Goal: Task Accomplishment & Management: Manage account settings

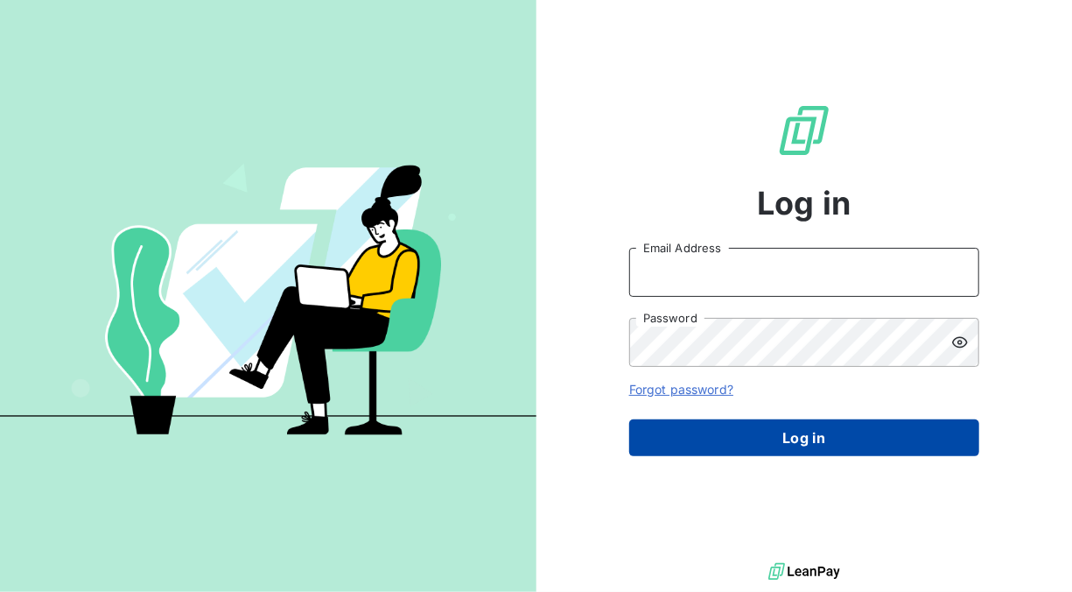
type input "[EMAIL_ADDRESS][DOMAIN_NAME]"
click at [790, 438] on button "Log in" at bounding box center [804, 437] width 350 height 37
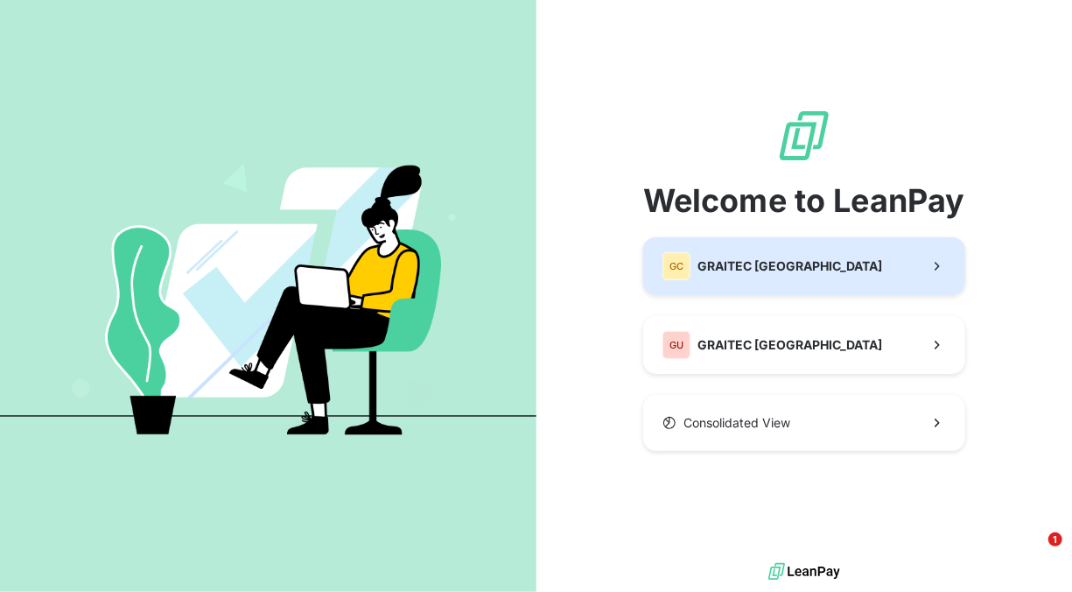
click at [774, 261] on span "GRAITEC [GEOGRAPHIC_DATA]" at bounding box center [789, 266] width 185 height 18
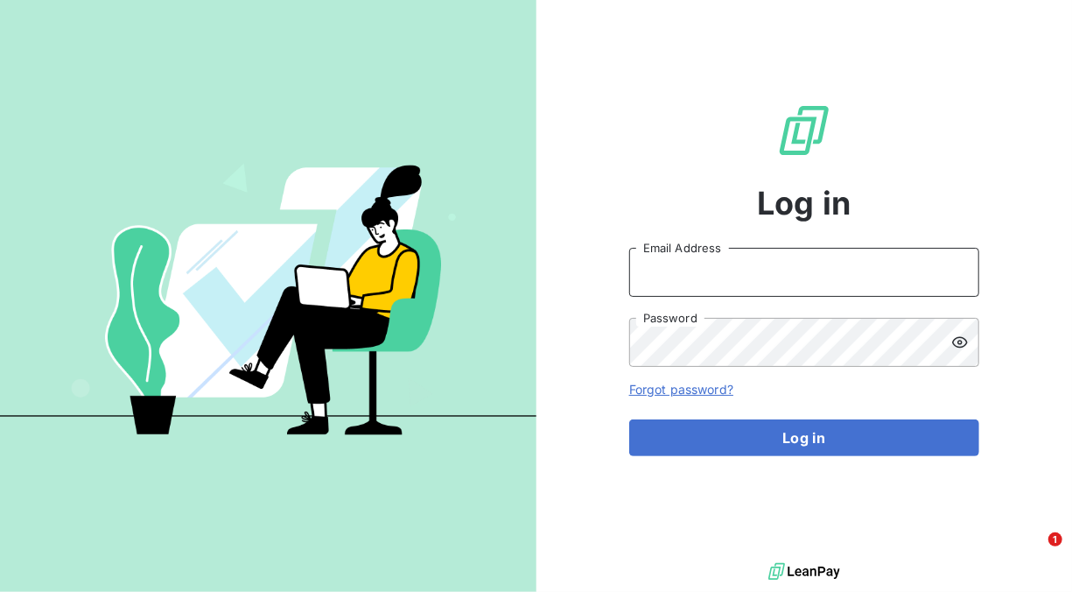
type input "[EMAIL_ADDRESS][DOMAIN_NAME]"
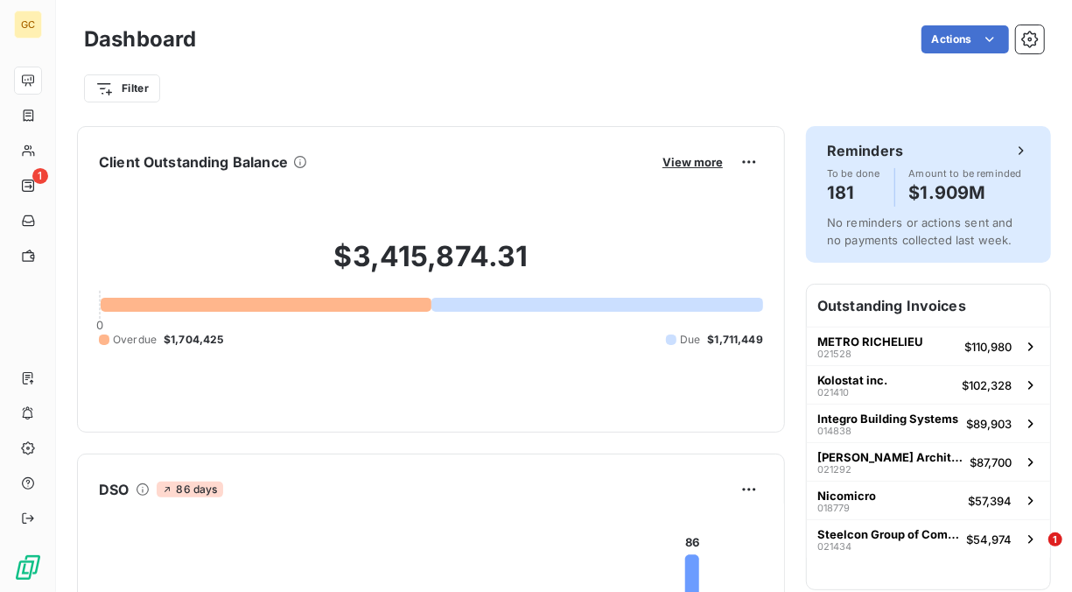
click at [1012, 148] on icon at bounding box center [1021, 151] width 18 height 18
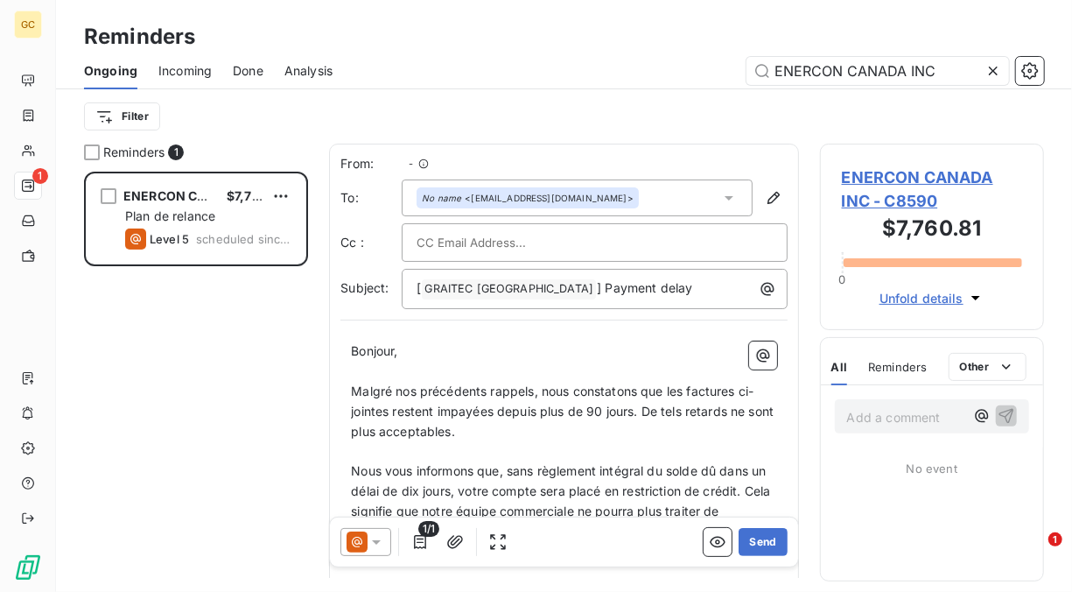
scroll to position [406, 210]
click at [998, 70] on icon at bounding box center [993, 71] width 18 height 18
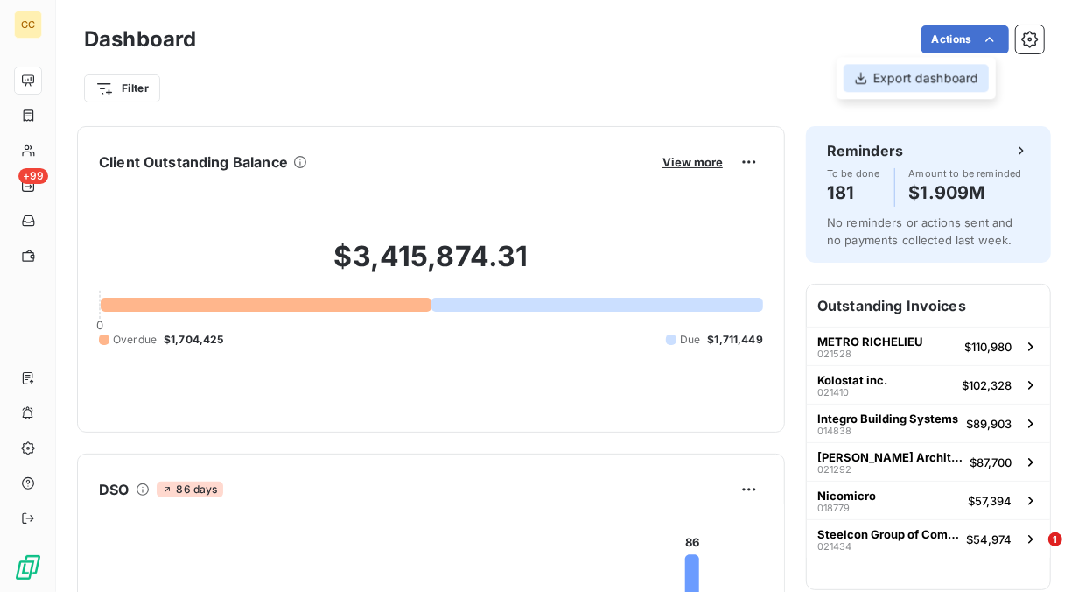
click at [947, 79] on div "Export dashboard" at bounding box center [916, 78] width 145 height 28
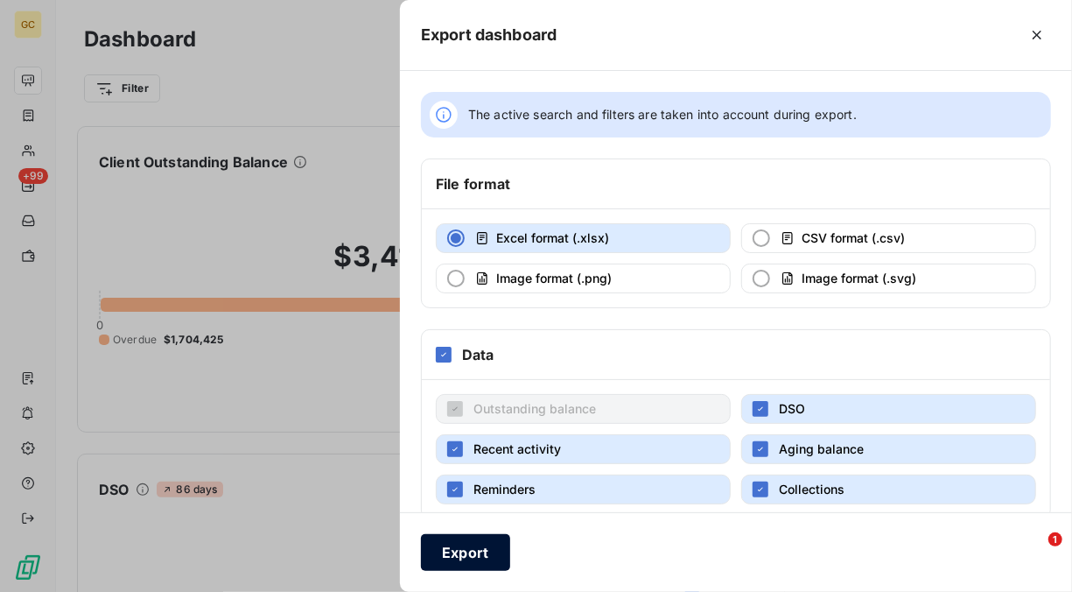
click at [456, 546] on button "Export" at bounding box center [465, 552] width 89 height 37
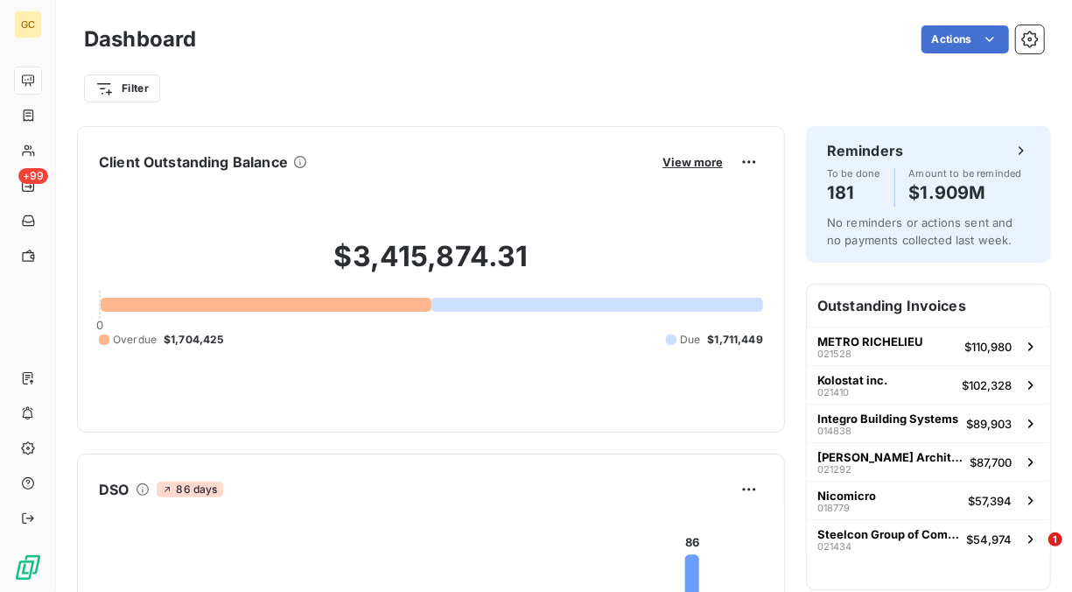
click at [590, 89] on div "Filter" at bounding box center [564, 88] width 960 height 33
click at [1025, 42] on button "button" at bounding box center [1030, 39] width 28 height 28
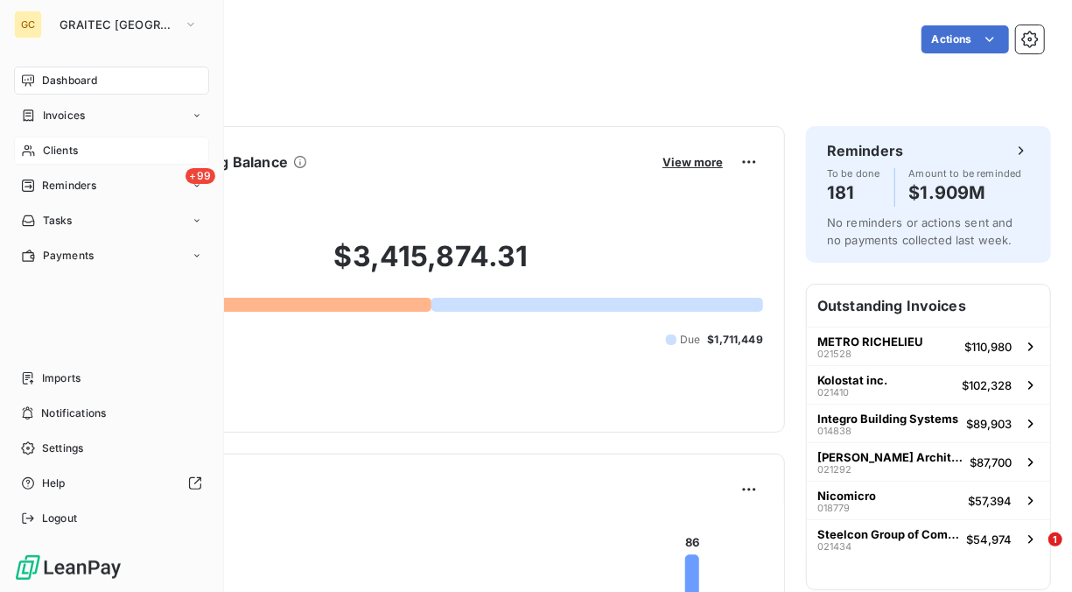
click at [68, 149] on span "Clients" at bounding box center [60, 151] width 35 height 16
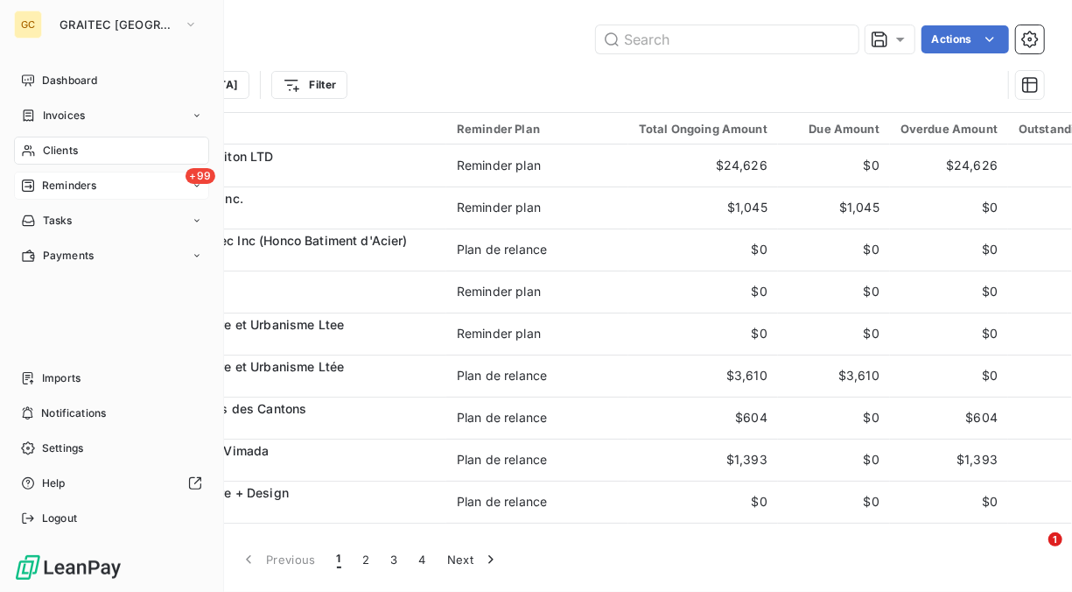
click at [81, 188] on span "Reminders" at bounding box center [69, 186] width 54 height 16
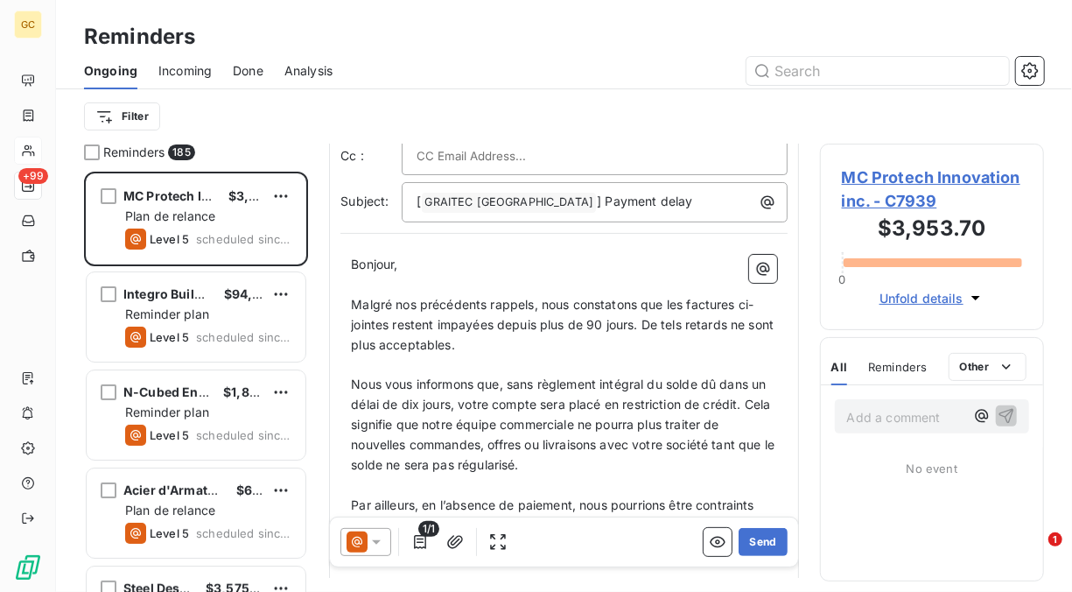
scroll to position [175, 0]
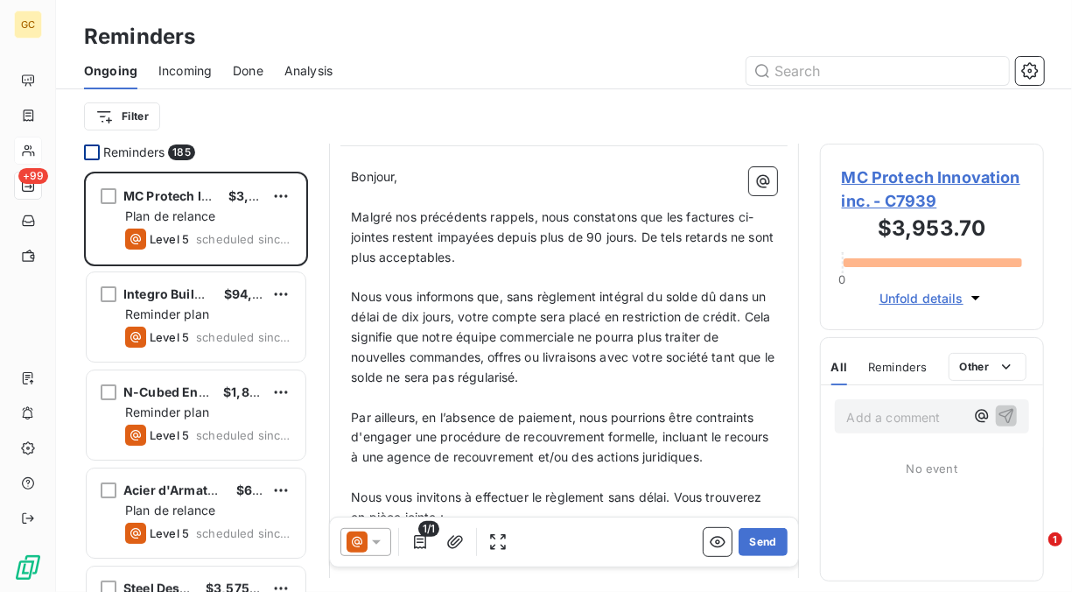
click at [94, 153] on div at bounding box center [92, 152] width 16 height 16
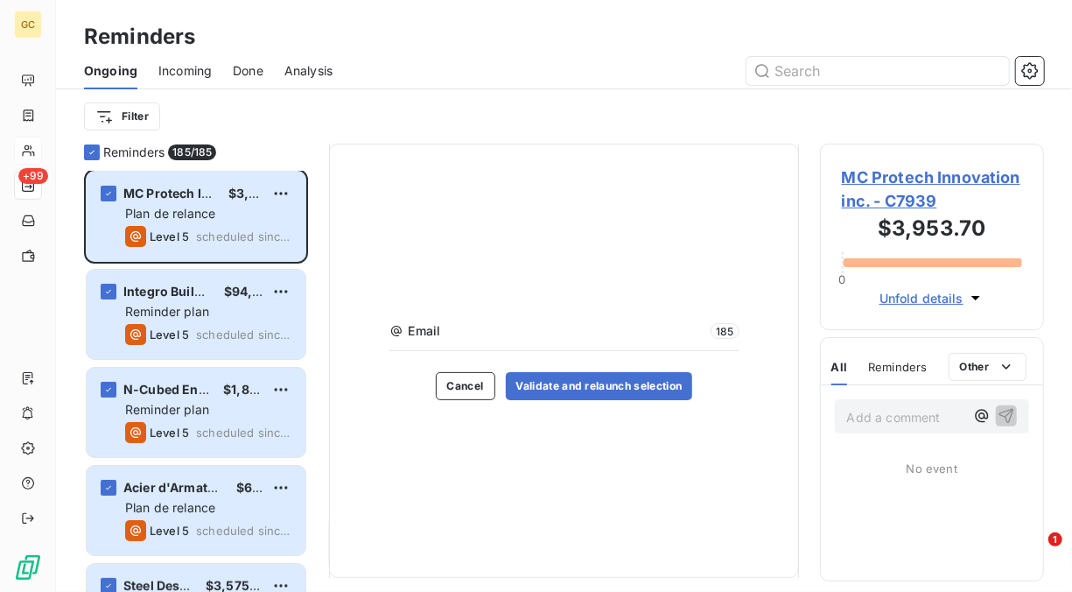
scroll to position [0, 0]
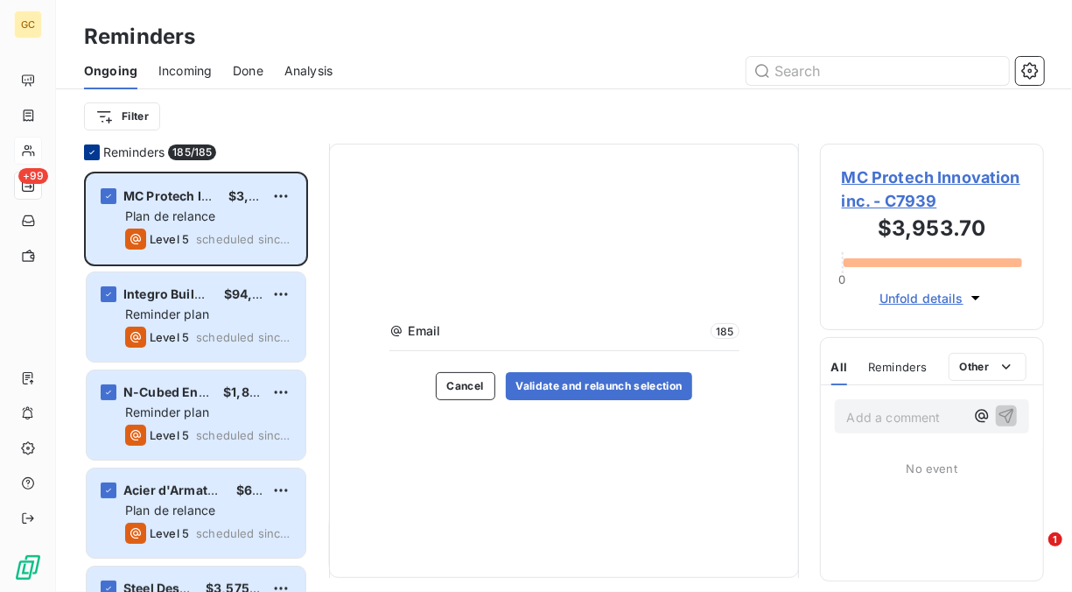
click at [95, 152] on icon at bounding box center [92, 152] width 11 height 11
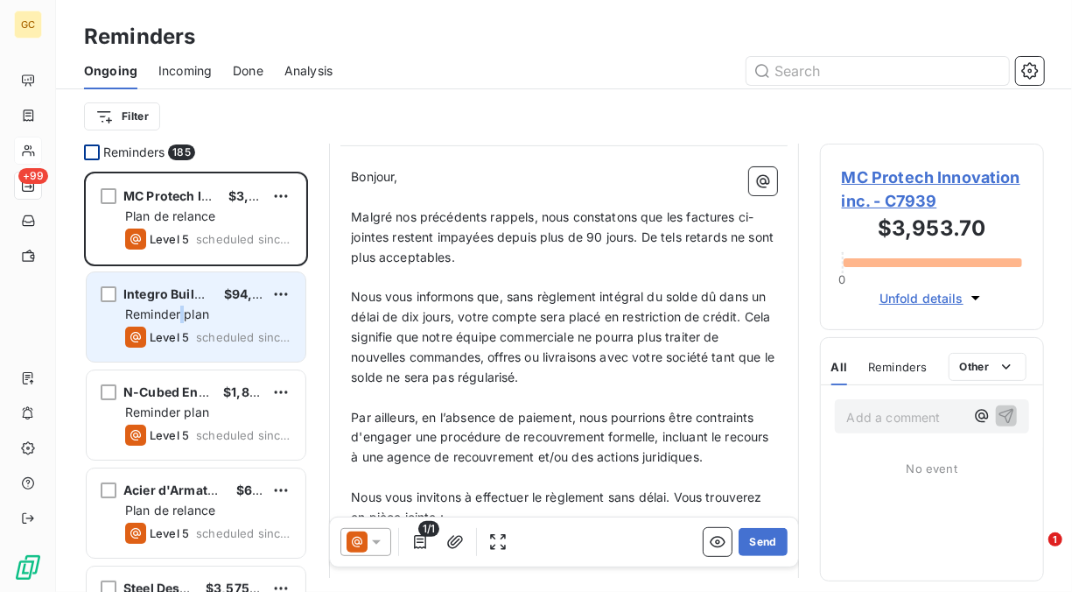
click at [179, 310] on span "Reminder plan" at bounding box center [167, 313] width 84 height 15
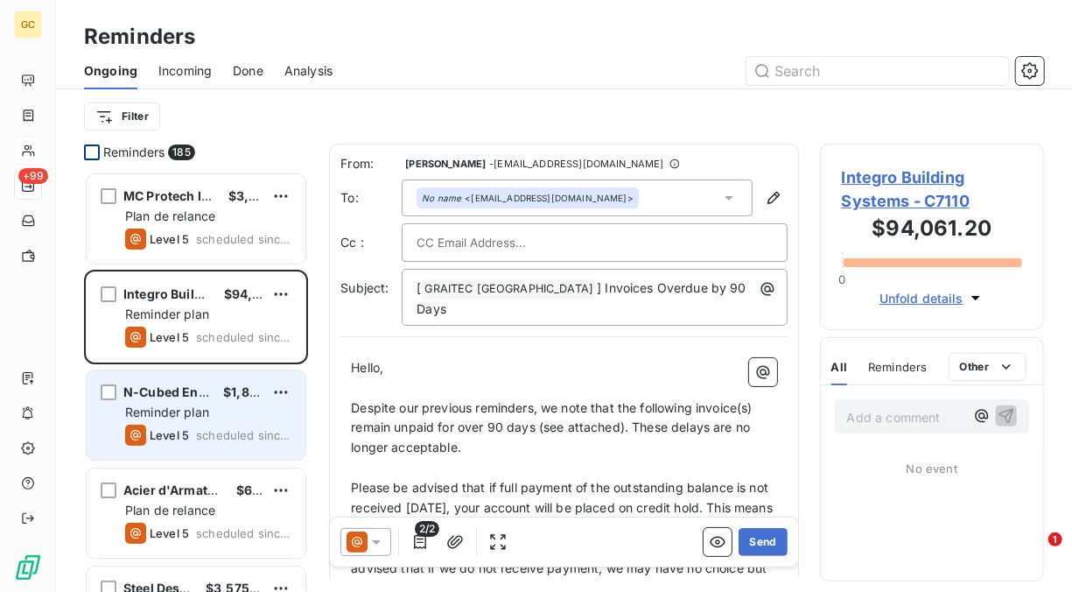
click at [181, 403] on div "Reminder plan" at bounding box center [208, 412] width 166 height 18
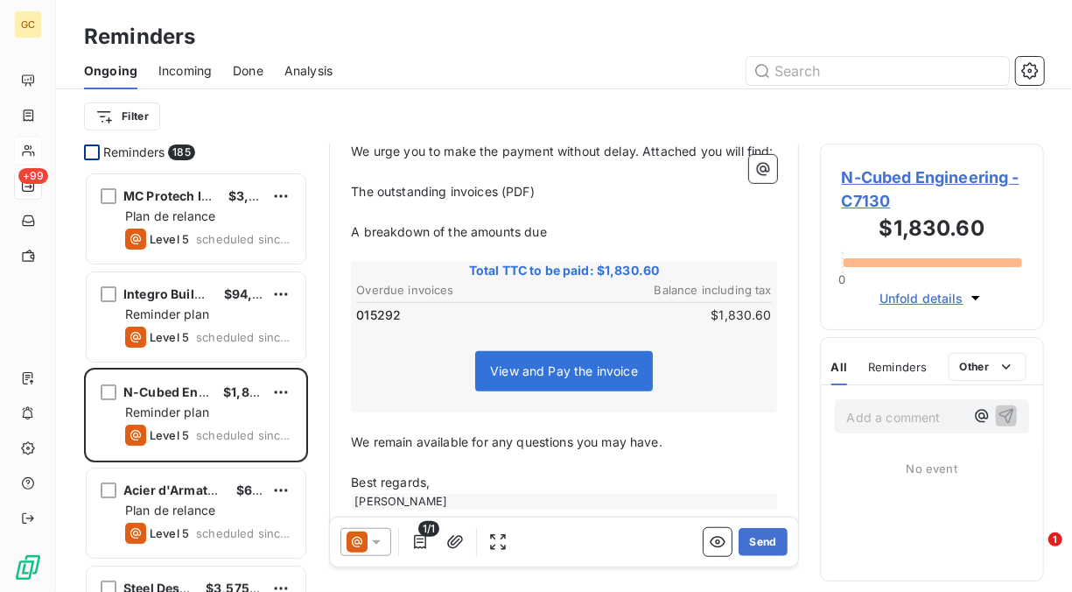
scroll to position [523, 0]
